Goal: Navigation & Orientation: Find specific page/section

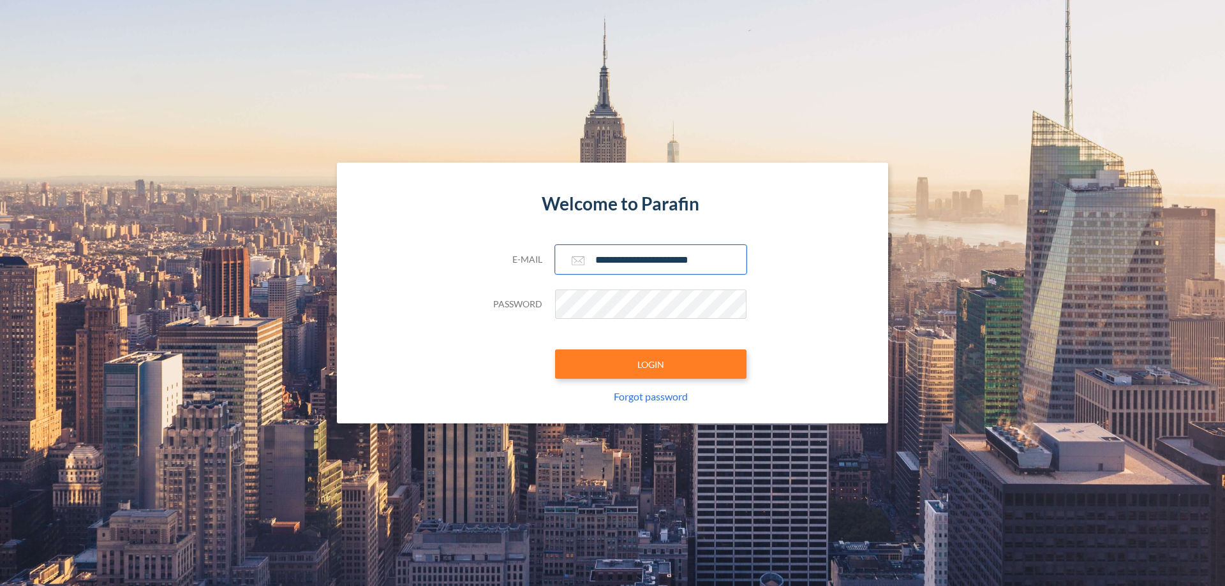
type input "**********"
click at [651, 364] on button "LOGIN" at bounding box center [650, 363] width 191 height 29
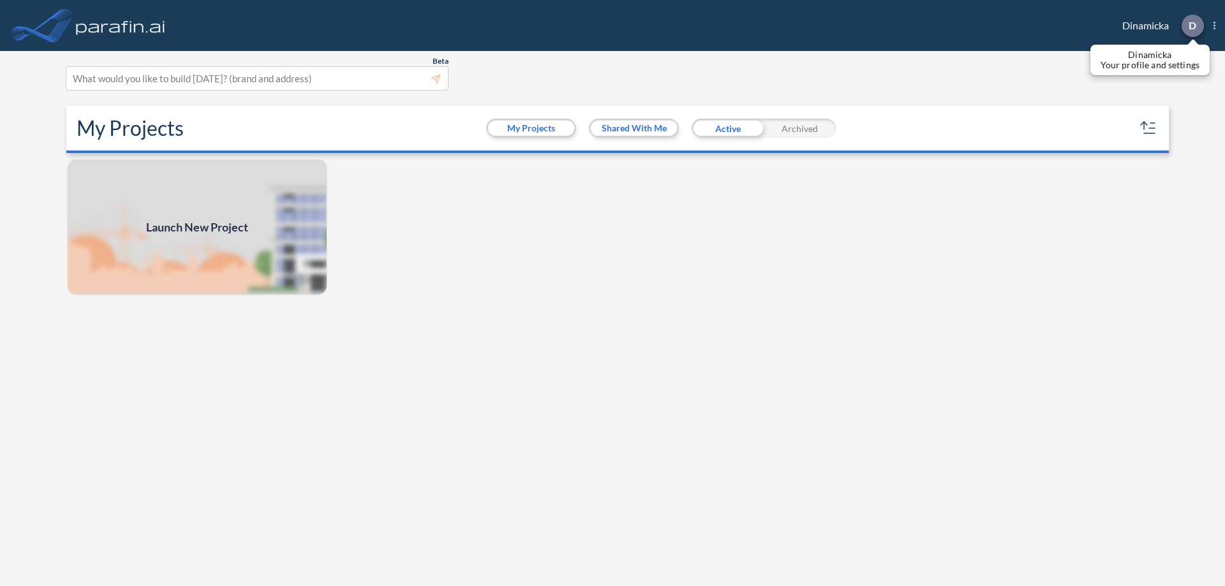
click at [1191, 26] on p "D" at bounding box center [1192, 25] width 8 height 11
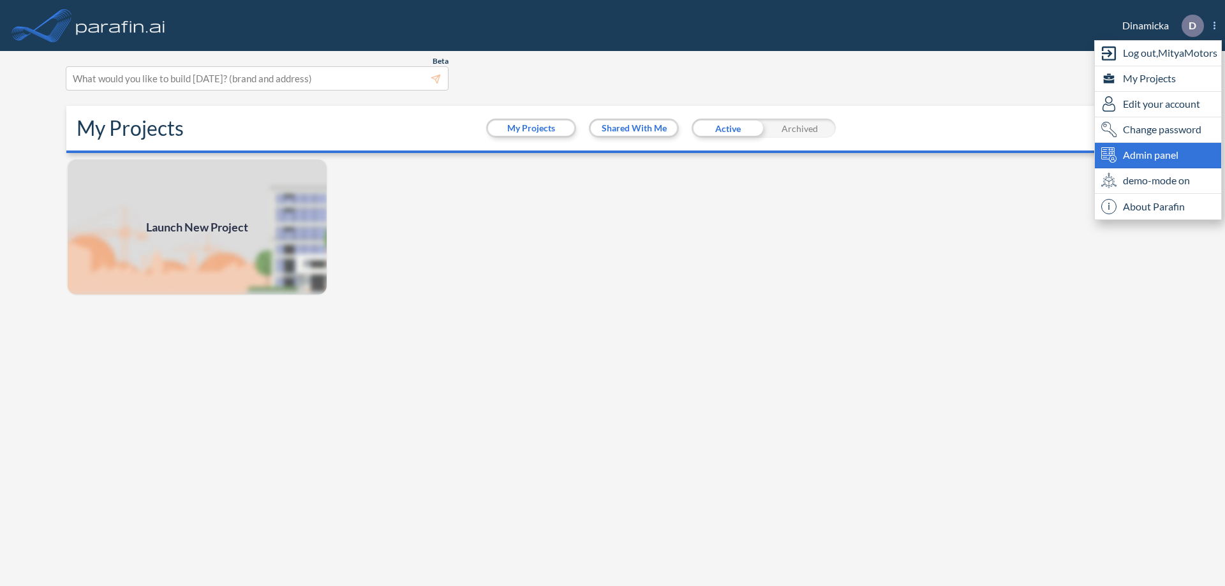
click at [1158, 155] on span "Admin panel" at bounding box center [1149, 154] width 55 height 15
